Goal: Task Accomplishment & Management: Manage account settings

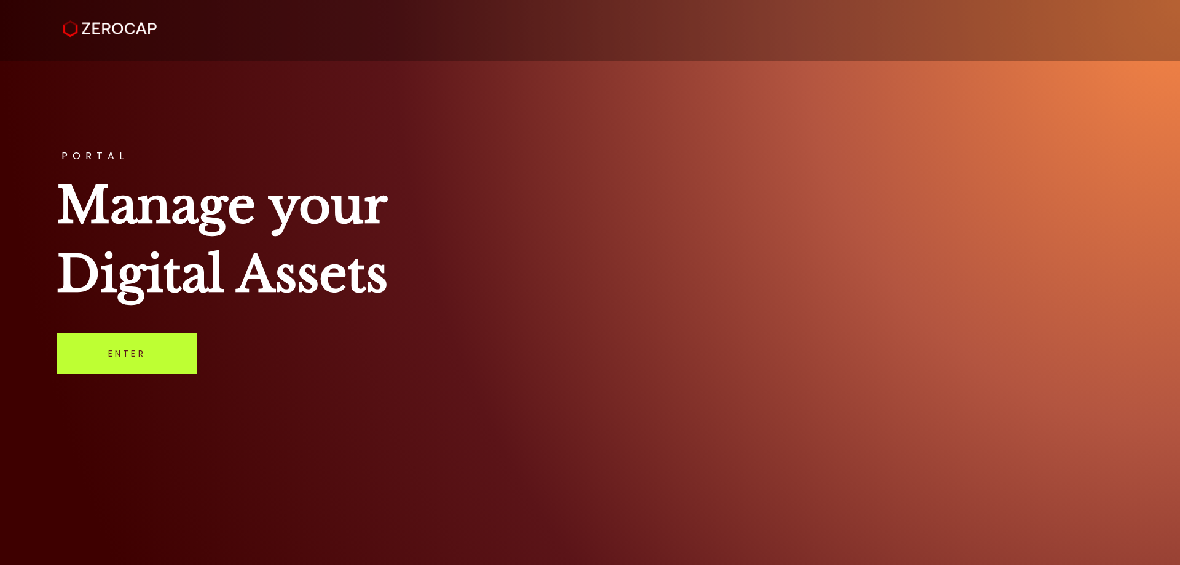
click at [119, 349] on link "Enter" at bounding box center [127, 353] width 141 height 41
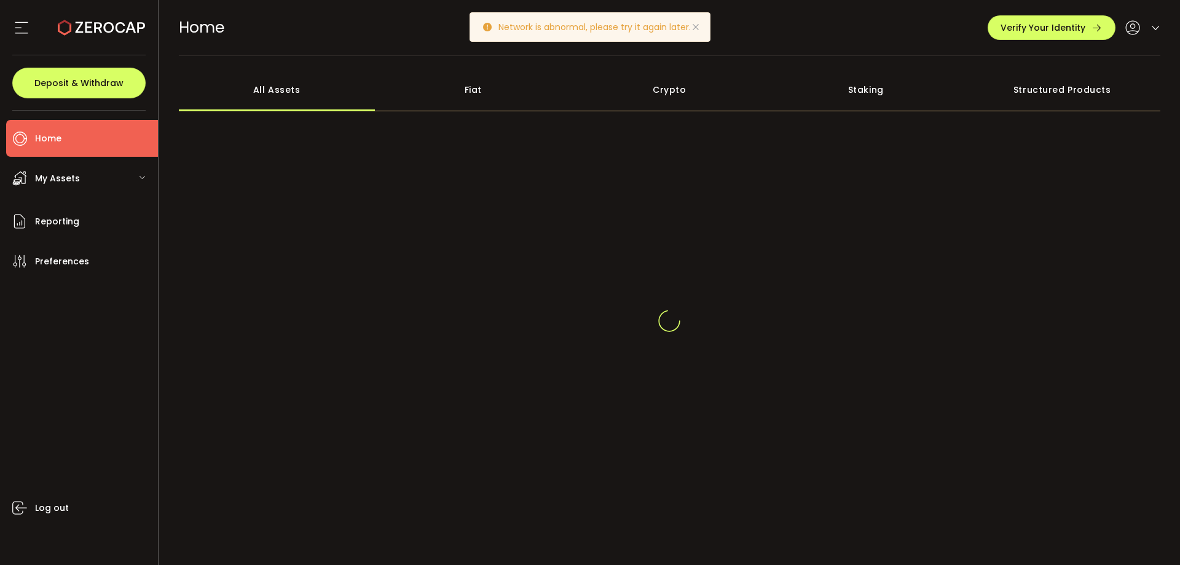
click at [696, 25] on icon at bounding box center [696, 27] width 10 height 10
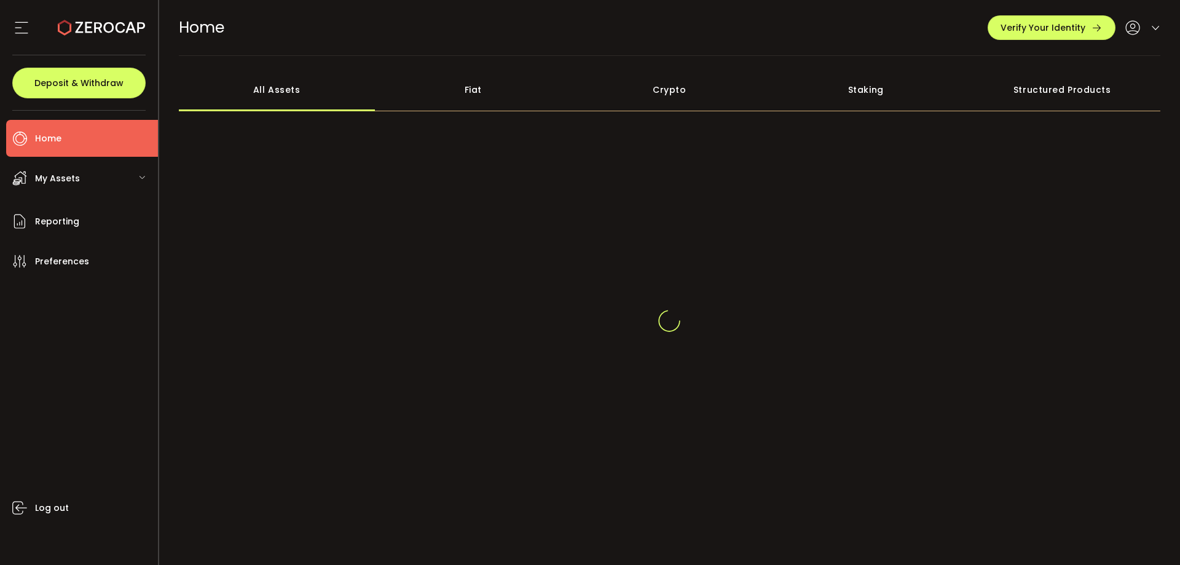
click at [50, 173] on span "My Assets" at bounding box center [57, 179] width 45 height 18
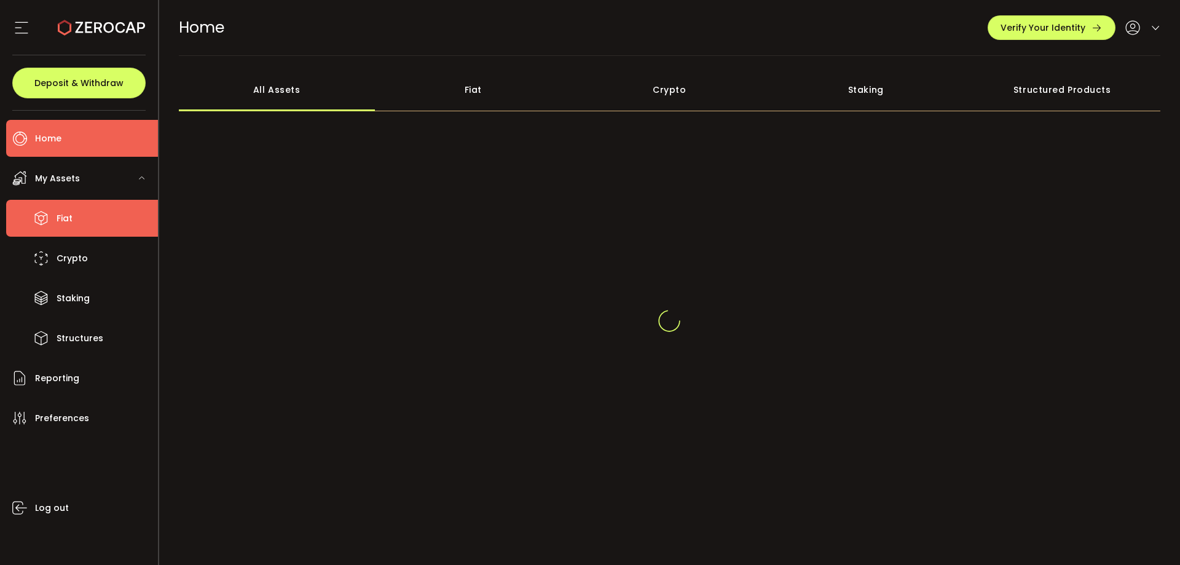
click at [59, 218] on span "Fiat" at bounding box center [65, 219] width 16 height 18
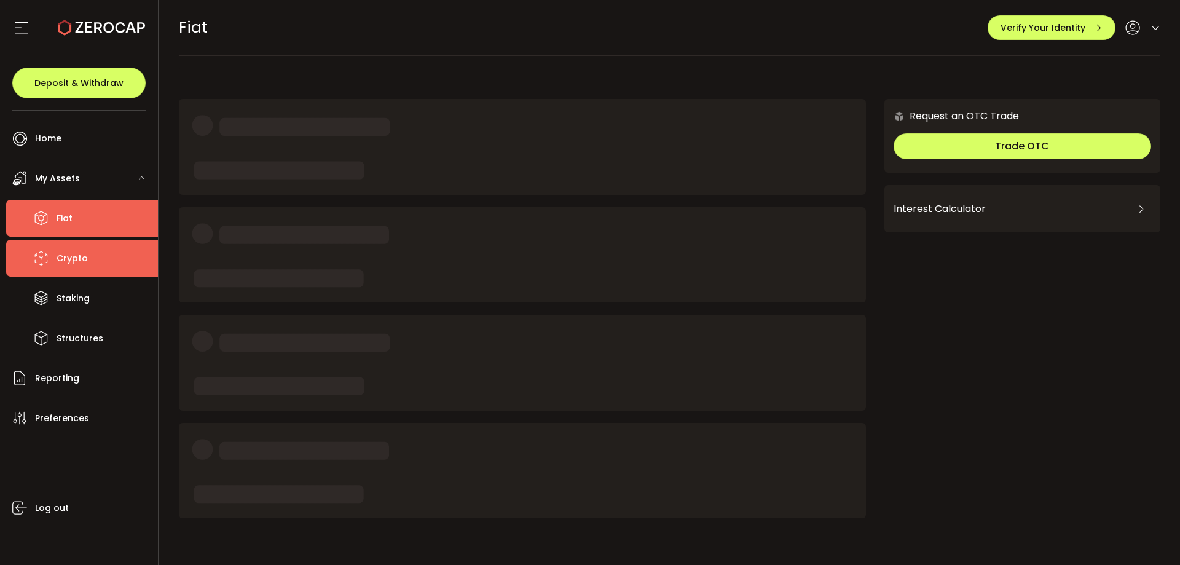
click at [65, 254] on span "Crypto" at bounding box center [72, 259] width 31 height 18
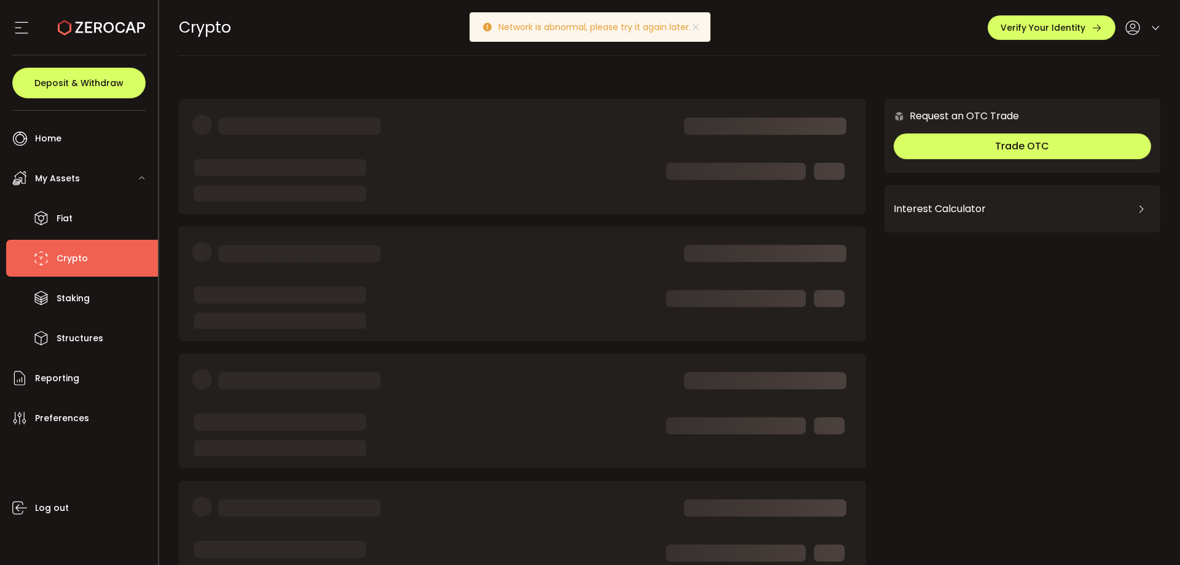
click at [1152, 25] on icon at bounding box center [1156, 28] width 10 height 10
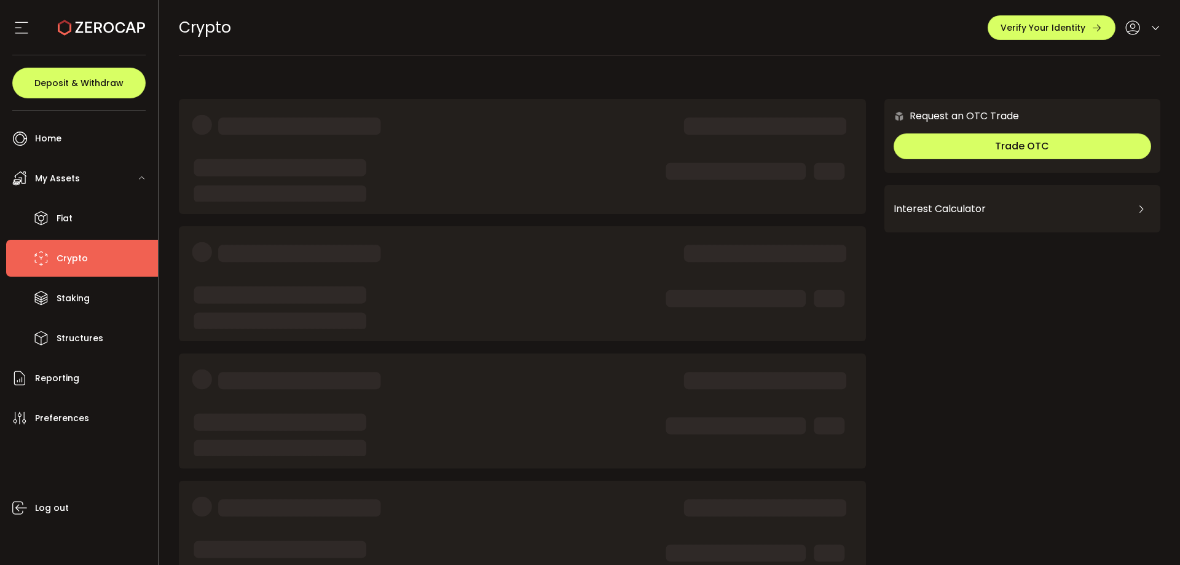
click at [1151, 26] on icon at bounding box center [1156, 28] width 10 height 10
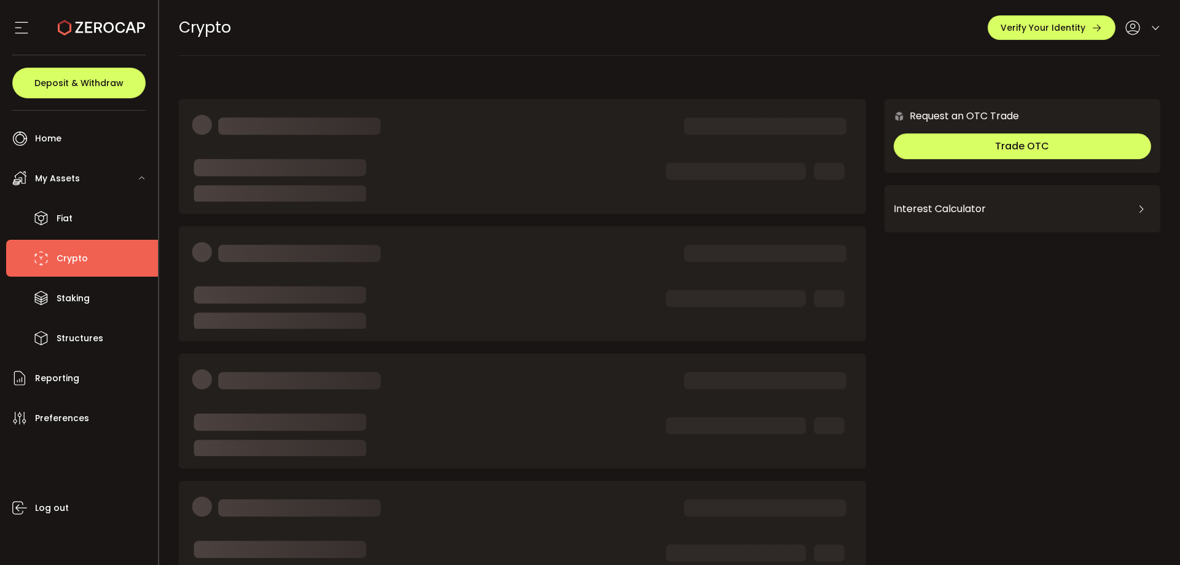
click at [1154, 28] on icon at bounding box center [1156, 28] width 10 height 10
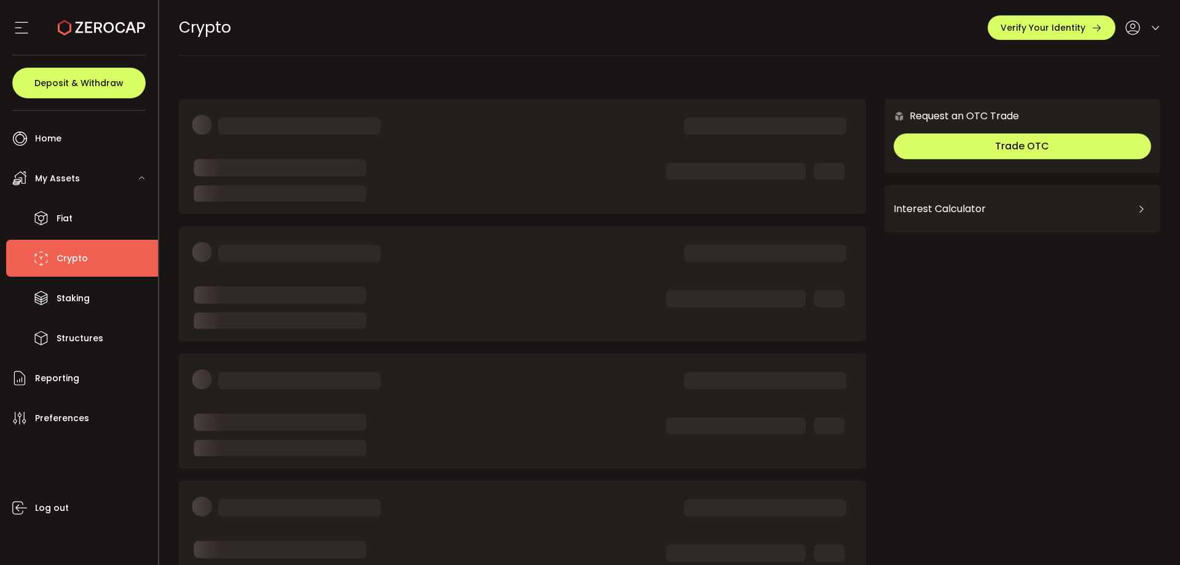
click at [1156, 26] on icon at bounding box center [1156, 28] width 10 height 10
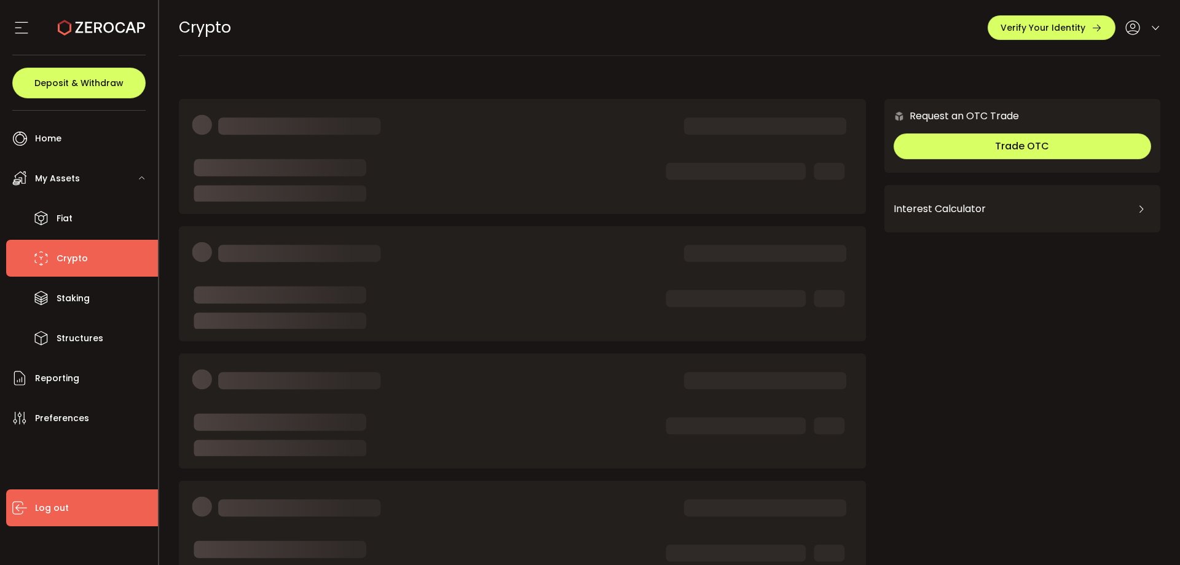
click at [48, 503] on span "Log out" at bounding box center [52, 508] width 34 height 18
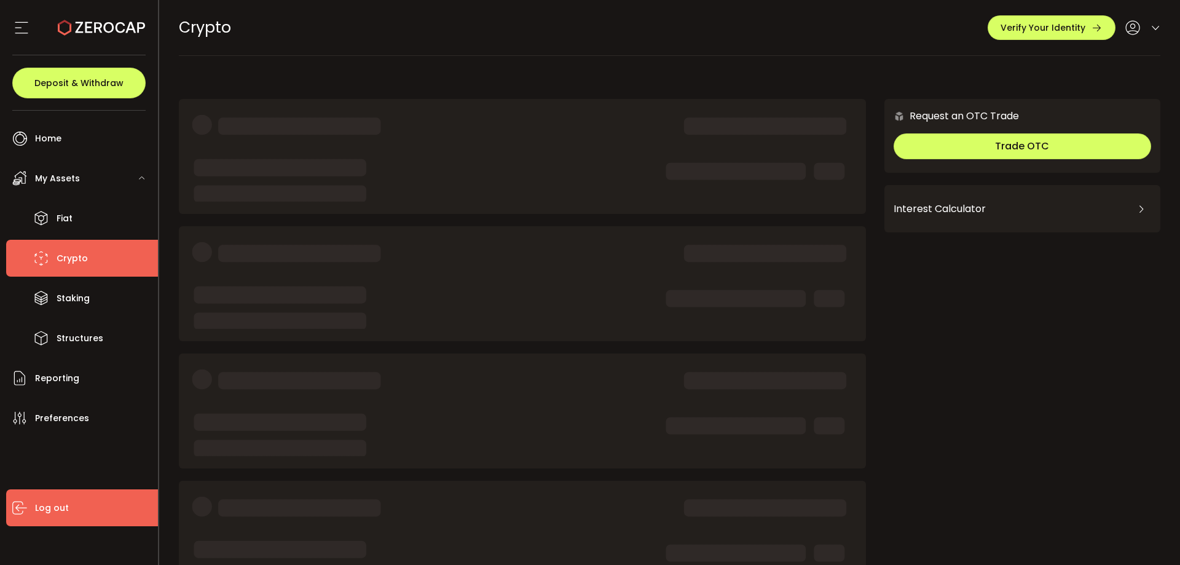
click at [45, 508] on span "Log out" at bounding box center [52, 508] width 34 height 18
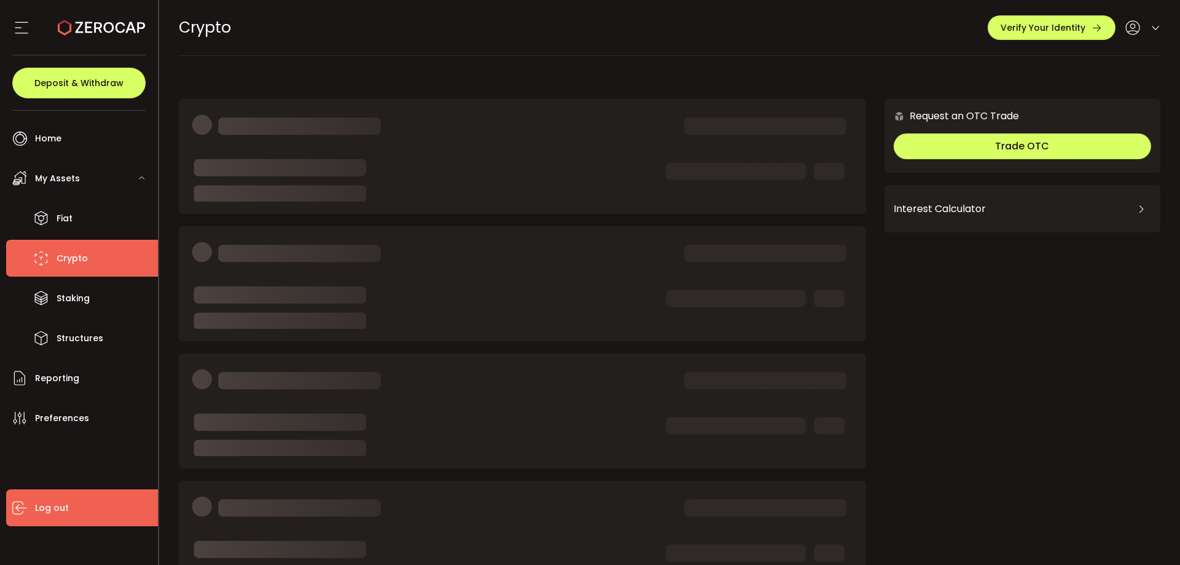
click at [57, 505] on span "Log out" at bounding box center [52, 508] width 34 height 18
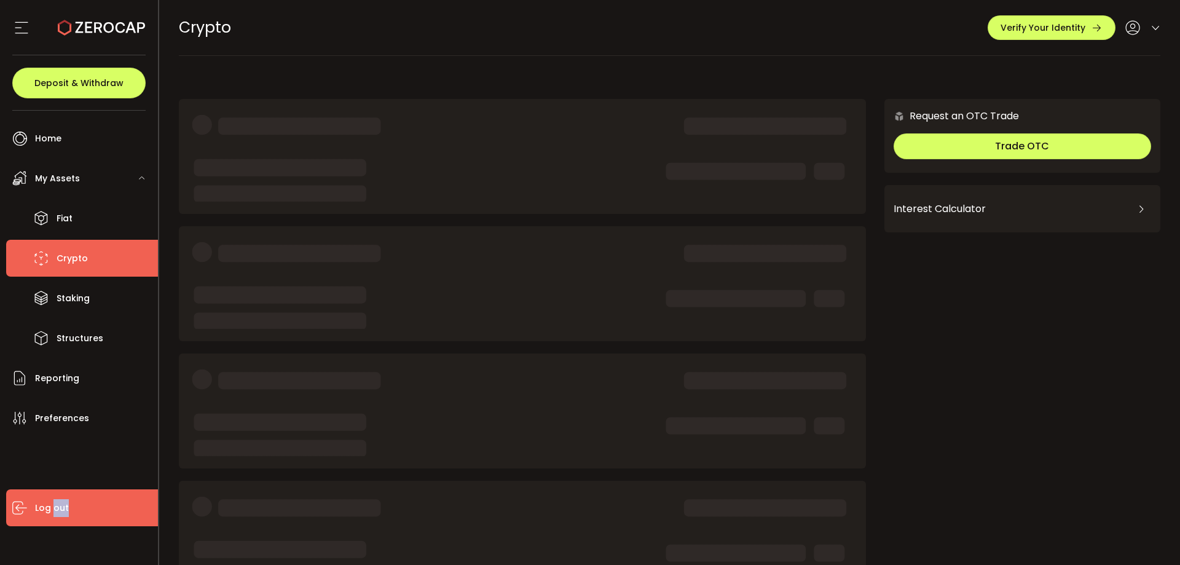
click at [57, 505] on span "Log out" at bounding box center [52, 508] width 34 height 18
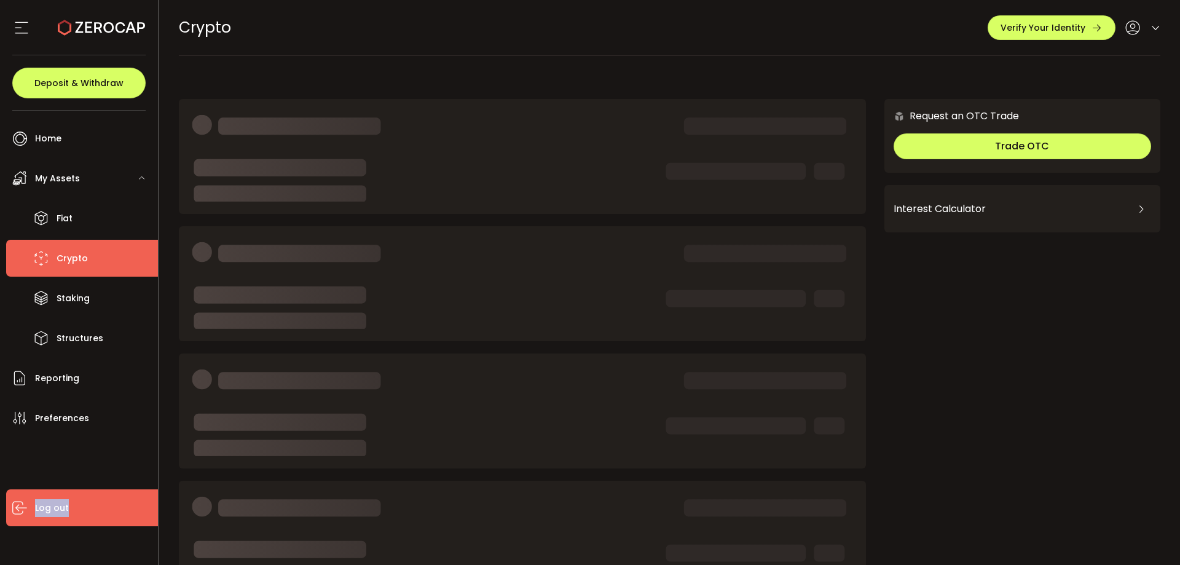
click at [57, 505] on span "Log out" at bounding box center [52, 508] width 34 height 18
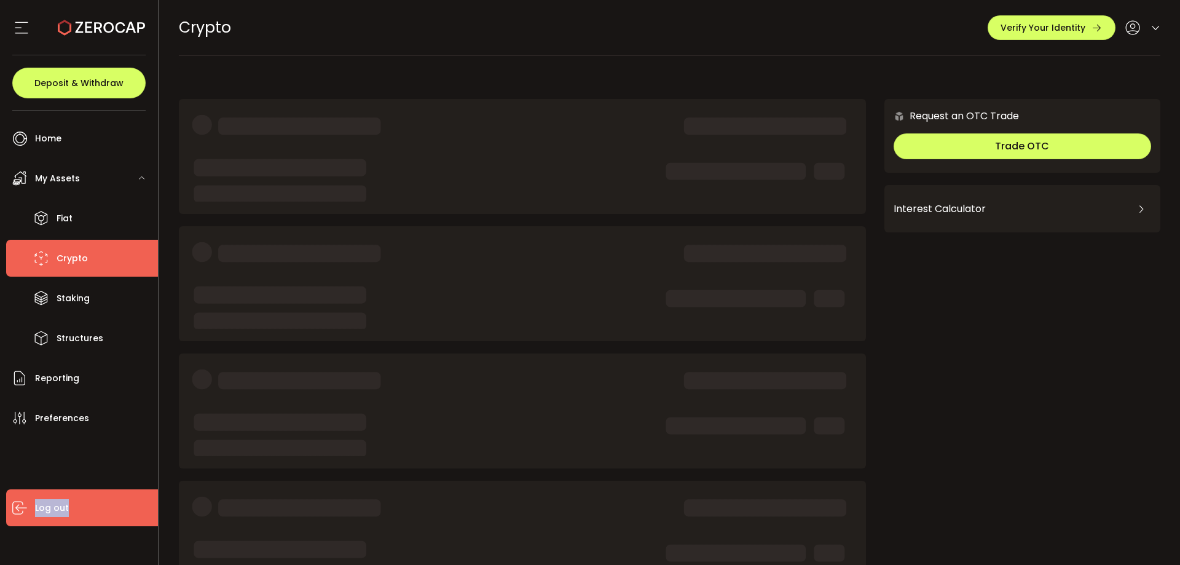
click at [57, 505] on span "Log out" at bounding box center [52, 508] width 34 height 18
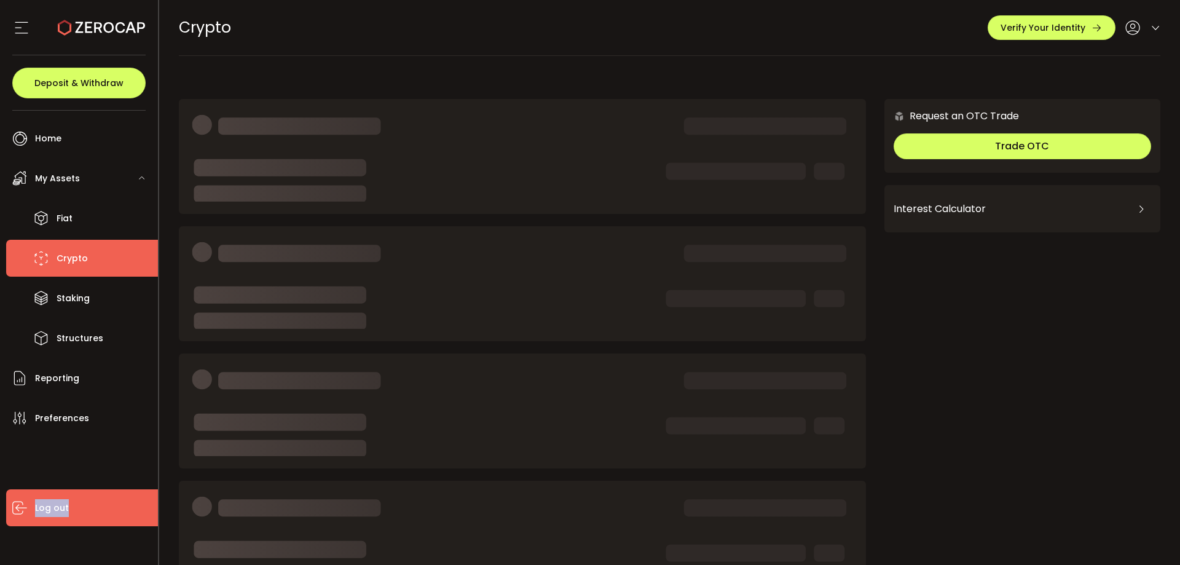
click at [57, 505] on span "Log out" at bounding box center [52, 508] width 34 height 18
